Goal: Information Seeking & Learning: Understand process/instructions

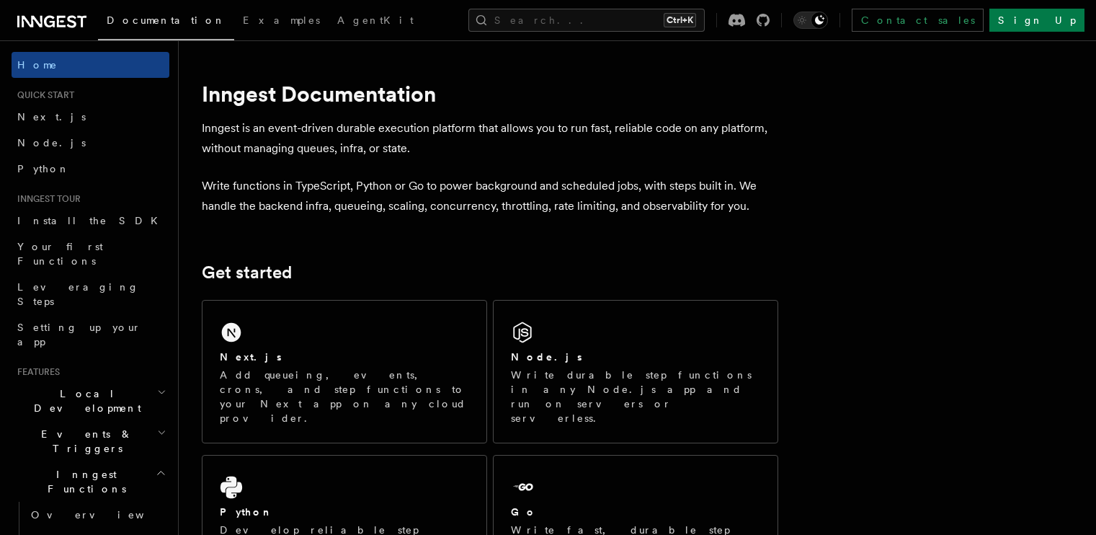
click at [366, 368] on p "Add queueing, events, crons, and step functions to your Next app on any cloud p…" at bounding box center [344, 397] width 249 height 58
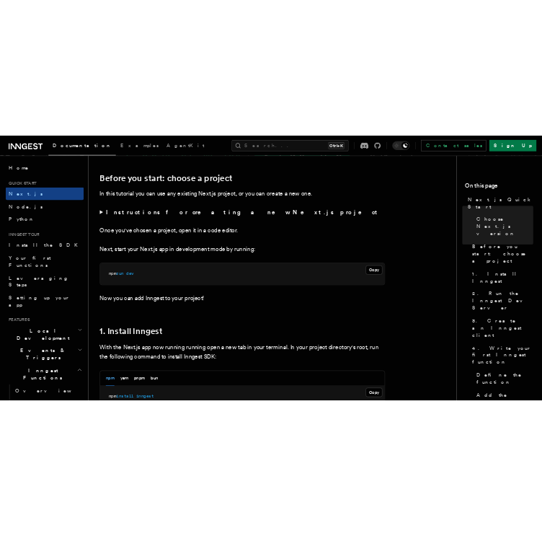
scroll to position [649, 0]
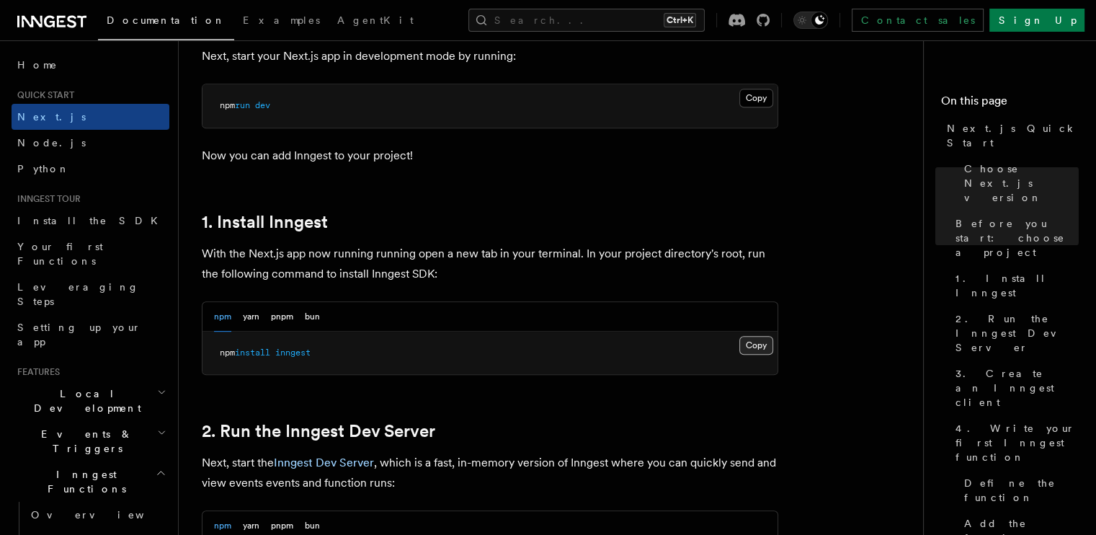
click at [750, 339] on button "Copy Copied" at bounding box center [756, 345] width 34 height 19
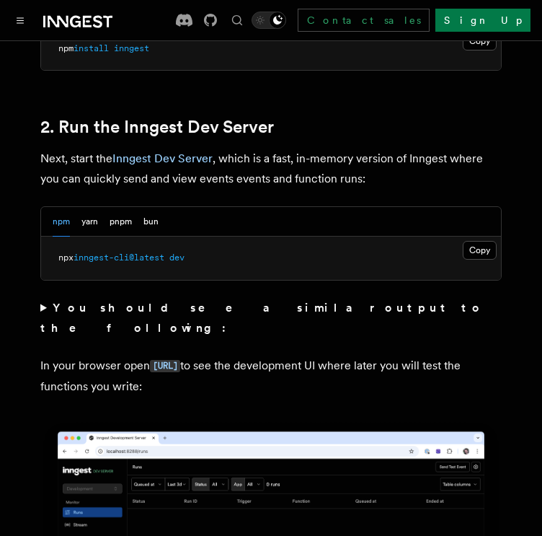
scroll to position [1009, 0]
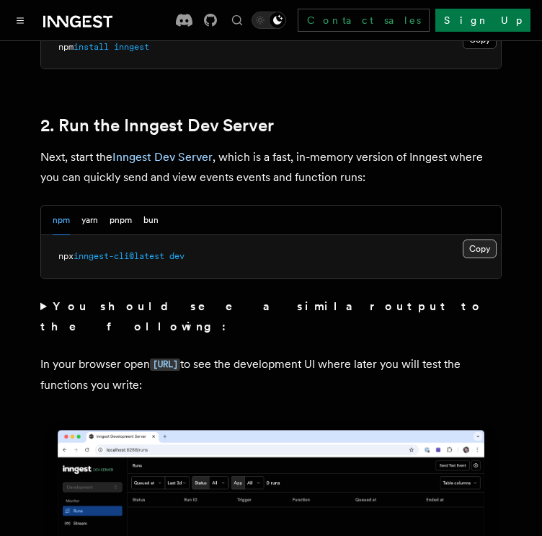
click at [486, 239] on button "Copy Copied" at bounding box center [480, 248] width 34 height 19
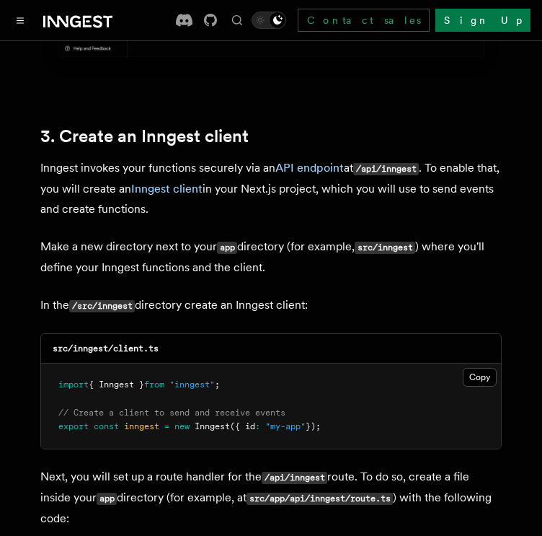
scroll to position [1658, 0]
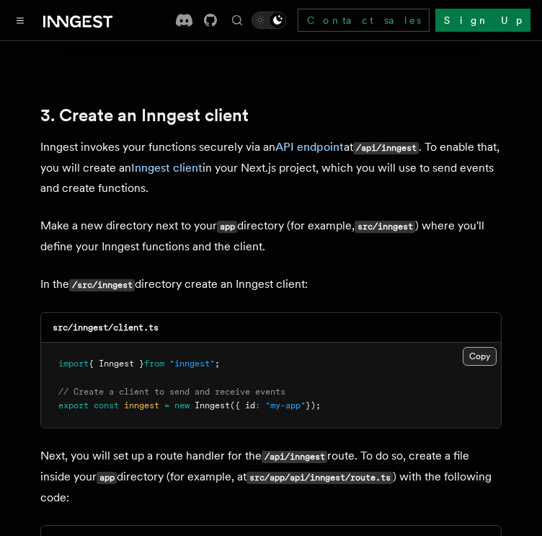
click at [477, 347] on button "Copy Copied" at bounding box center [480, 356] width 34 height 19
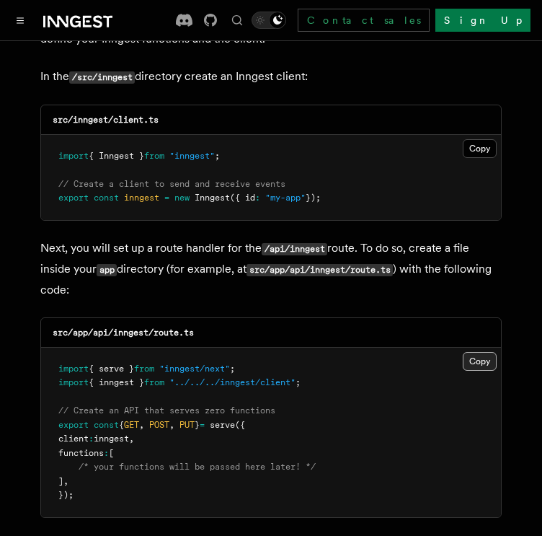
scroll to position [1874, 0]
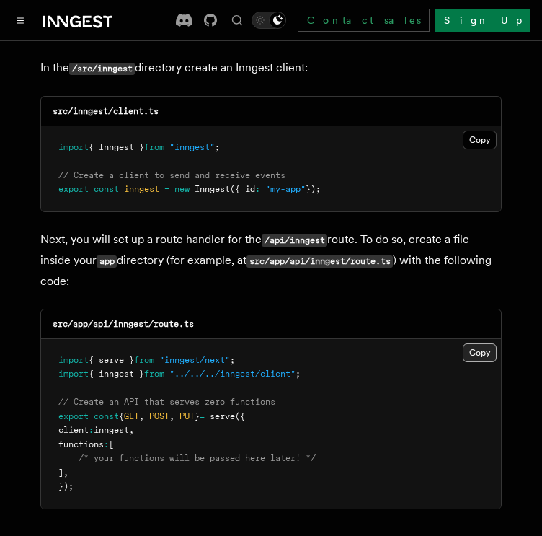
click at [489, 343] on button "Copy Copied" at bounding box center [480, 352] width 34 height 19
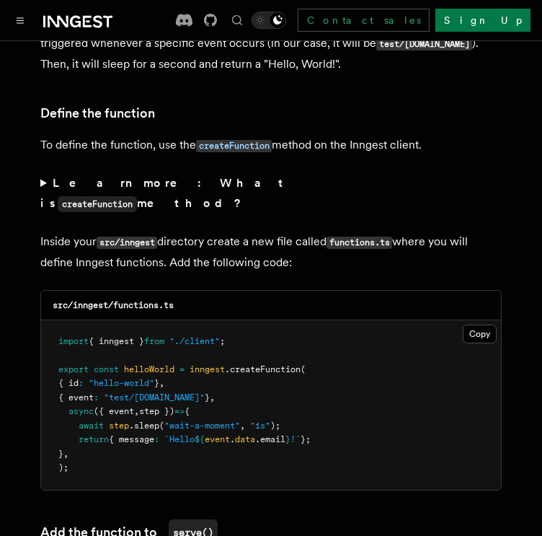
scroll to position [2451, 0]
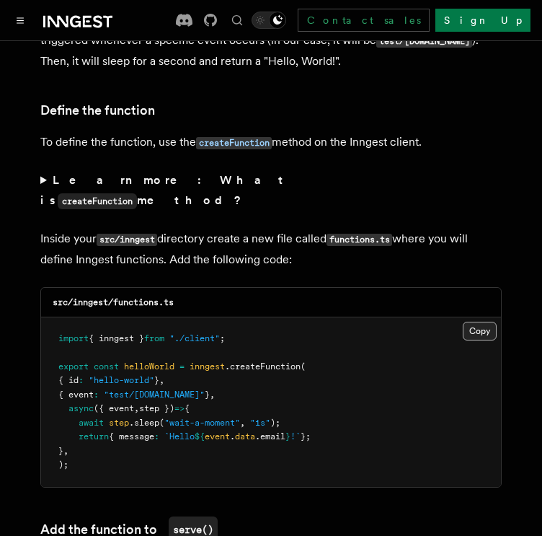
click at [481, 321] on button "Copy Copied" at bounding box center [480, 330] width 34 height 19
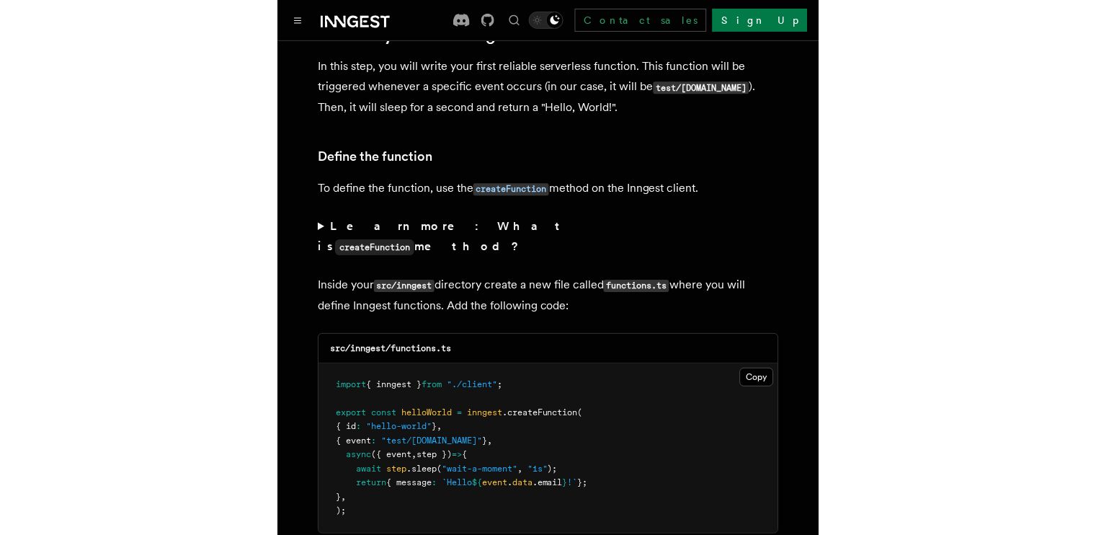
scroll to position [2306, 0]
